Goal: Navigation & Orientation: Find specific page/section

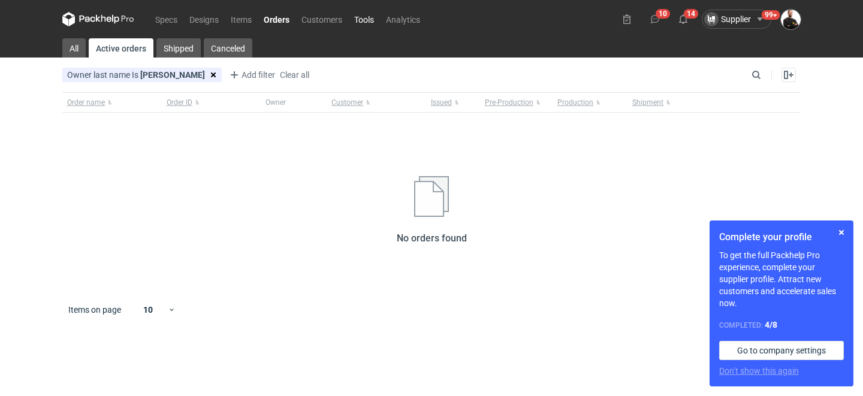
click at [363, 19] on link "Tools" at bounding box center [364, 19] width 32 height 14
